Goal: Task Accomplishment & Management: Manage account settings

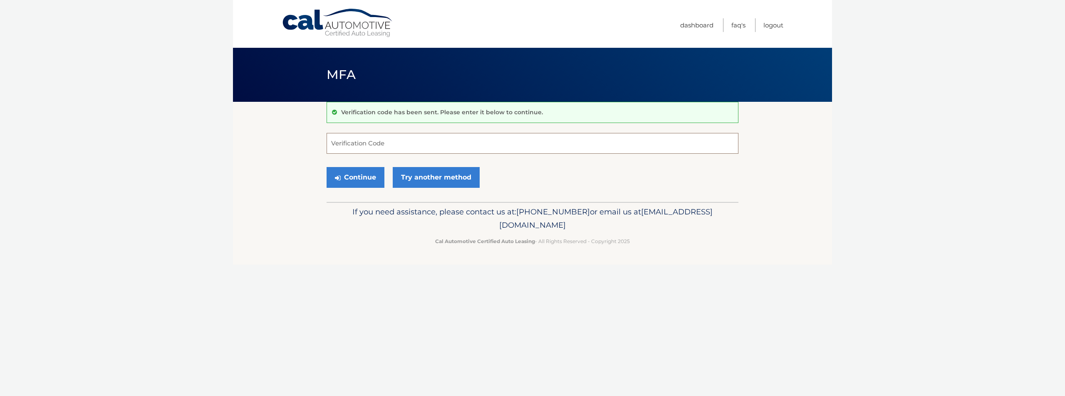
click at [362, 143] on input "Verification Code" at bounding box center [532, 143] width 412 height 21
paste input "245129"
type input "245129"
click at [355, 182] on button "Continue" at bounding box center [355, 177] width 58 height 21
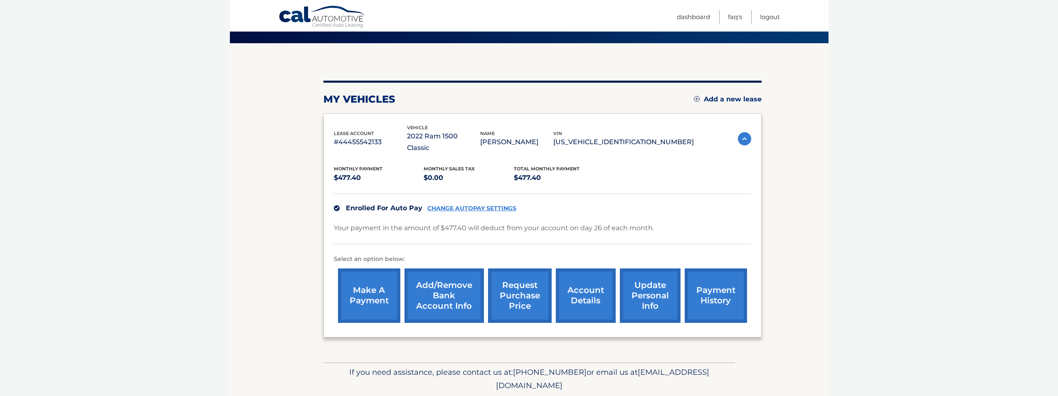
scroll to position [76, 0]
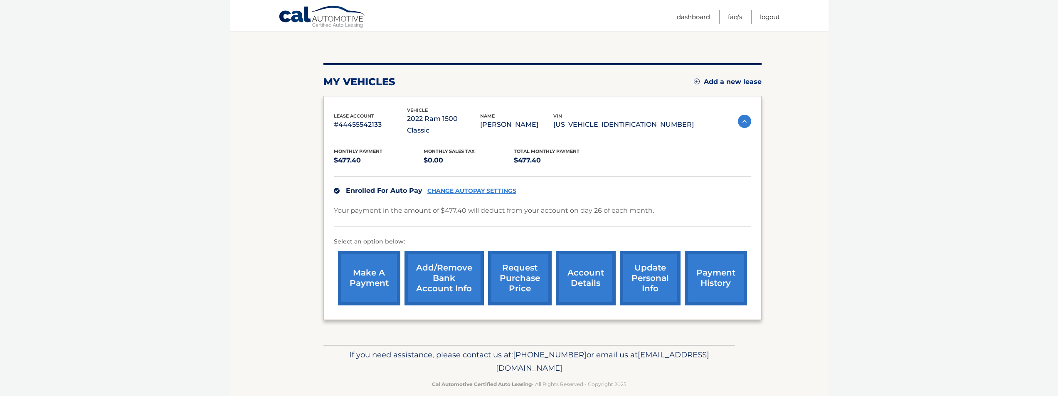
click at [492, 188] on link "CHANGE AUTOPAY SETTINGS" at bounding box center [472, 191] width 89 height 7
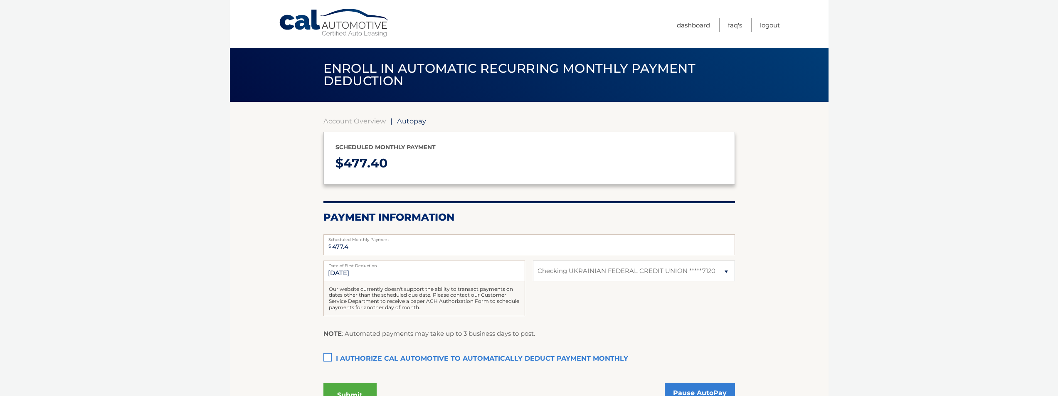
select select "MGFjZjNhOWQtOWMwMC00ZmY0LWE5OGMtNTIyOTk5ODEwMzg1"
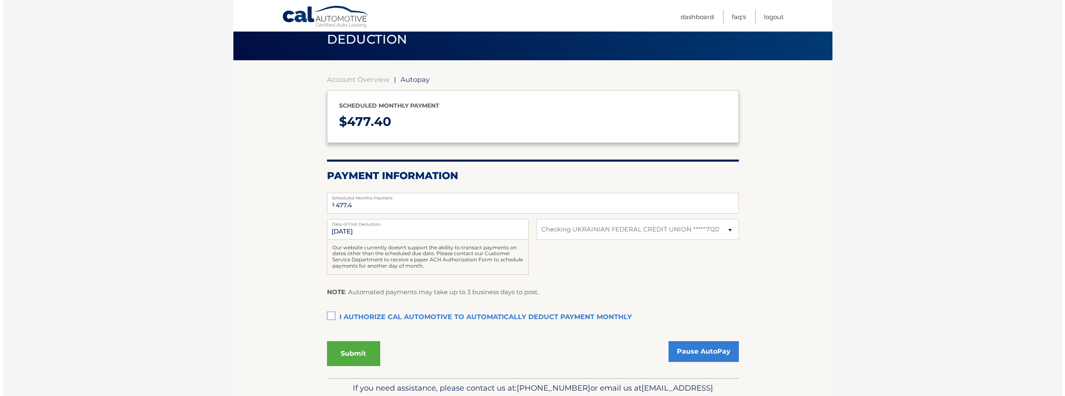
scroll to position [83, 0]
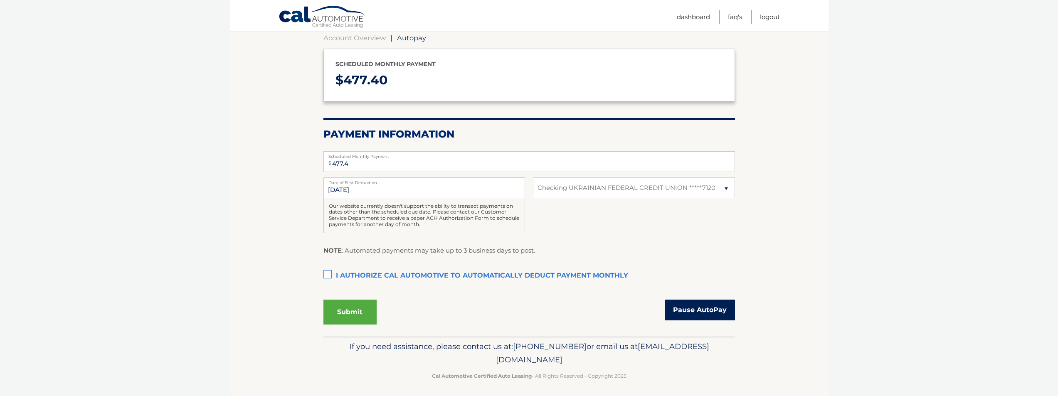
click at [709, 316] on link "Pause AutoPay" at bounding box center [700, 310] width 70 height 21
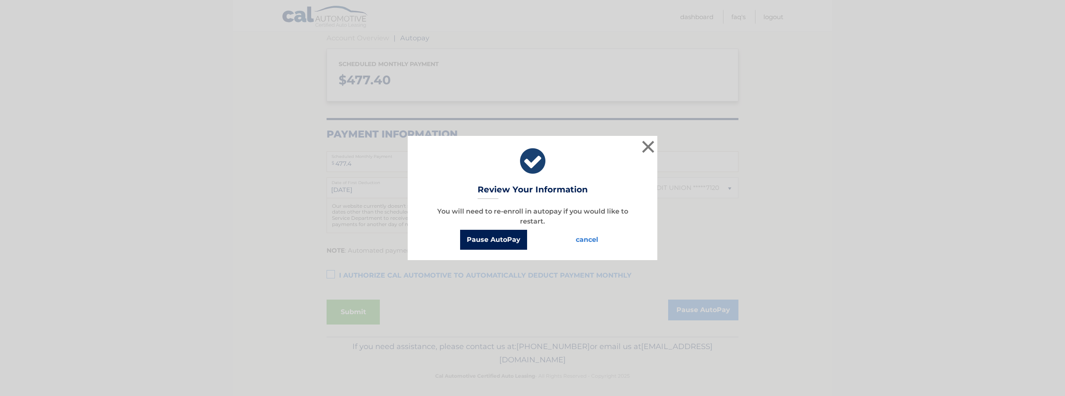
click at [484, 243] on button "Pause AutoPay" at bounding box center [493, 240] width 67 height 20
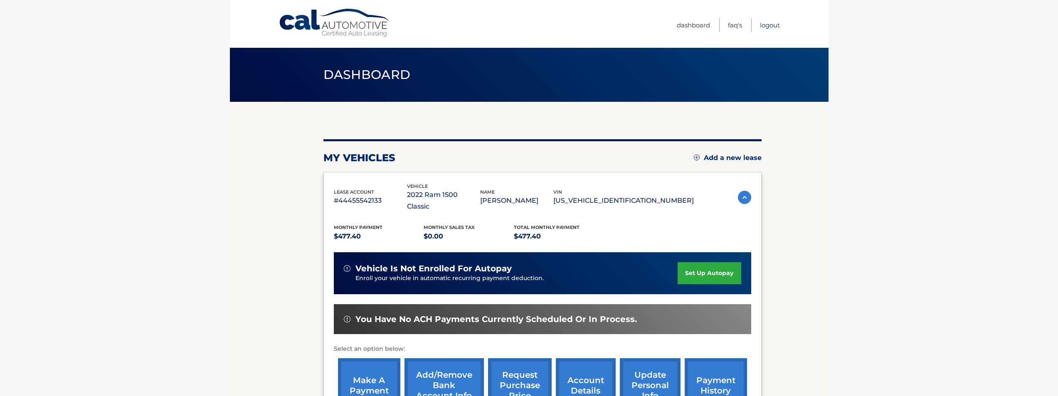
click at [769, 27] on link "Logout" at bounding box center [770, 25] width 20 height 14
